Goal: Browse casually

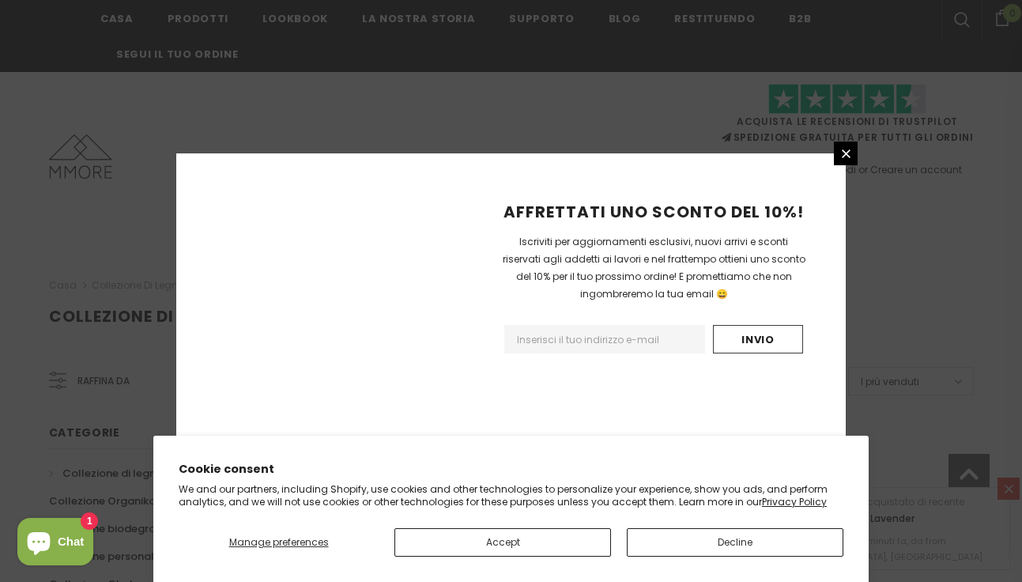
scroll to position [1071, 0]
